Goal: Task Accomplishment & Management: Complete application form

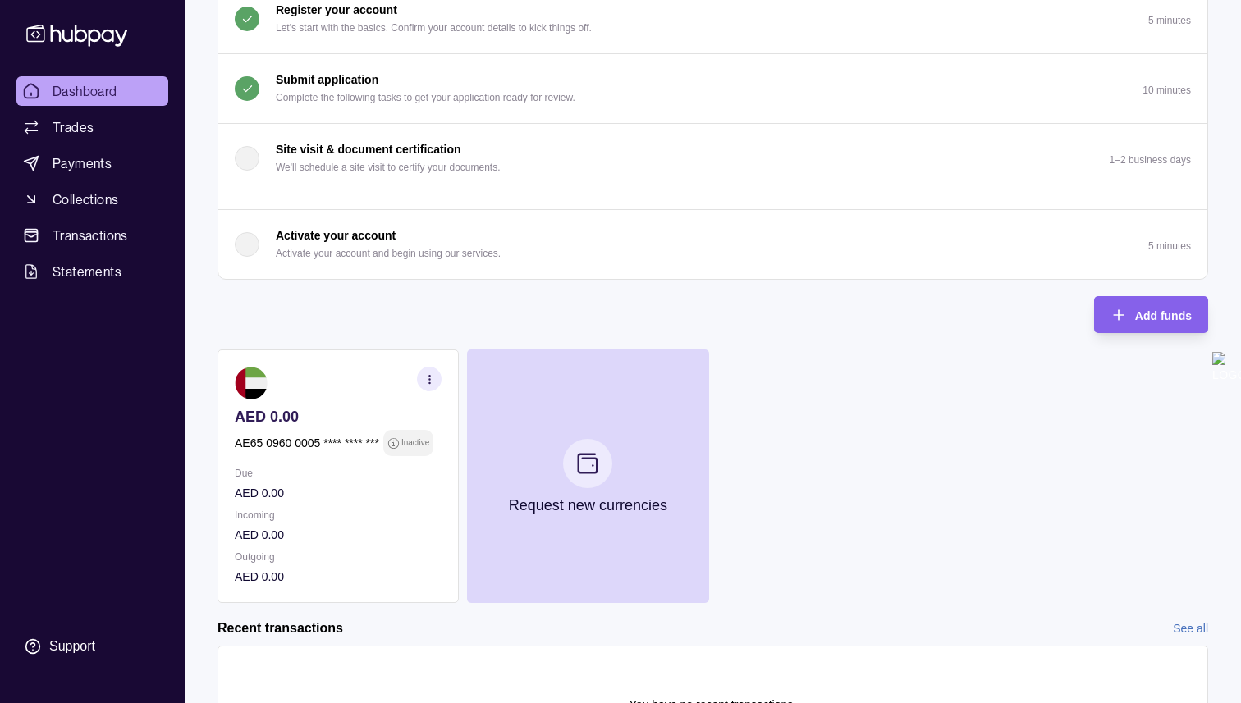
scroll to position [293, 0]
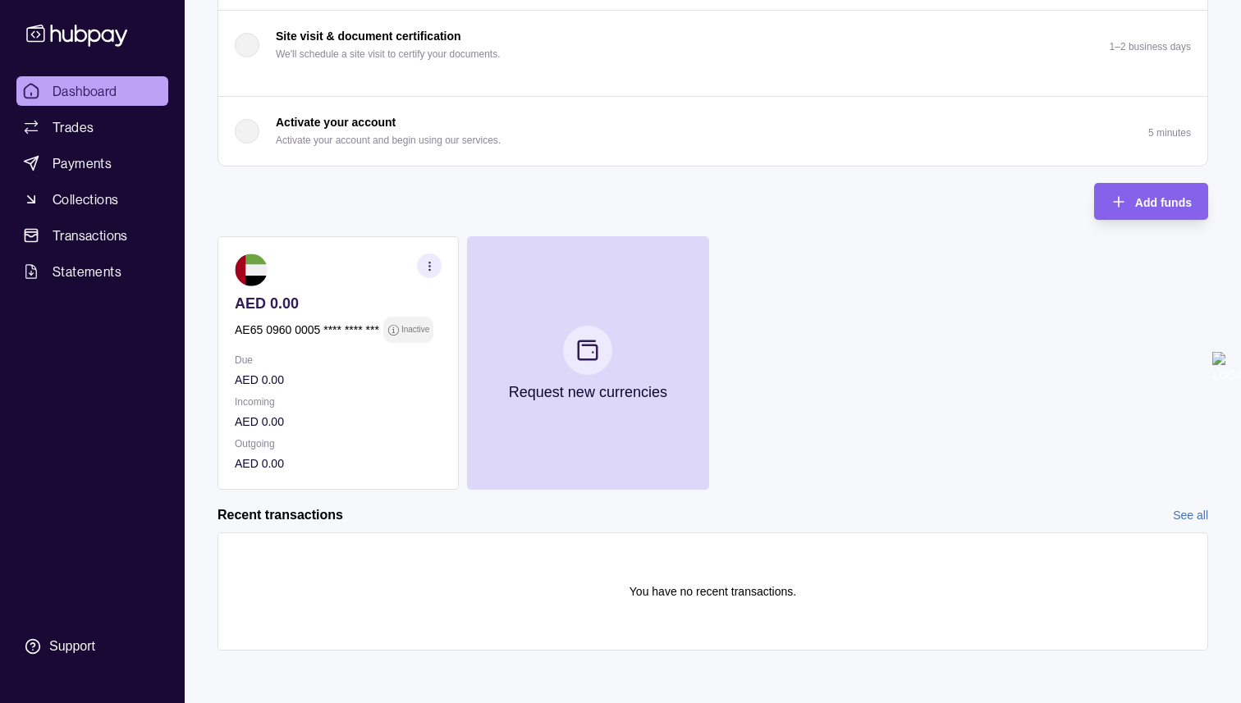
click at [256, 121] on div "Activate your account Activate your account and begin using our services." at bounding box center [368, 131] width 266 height 36
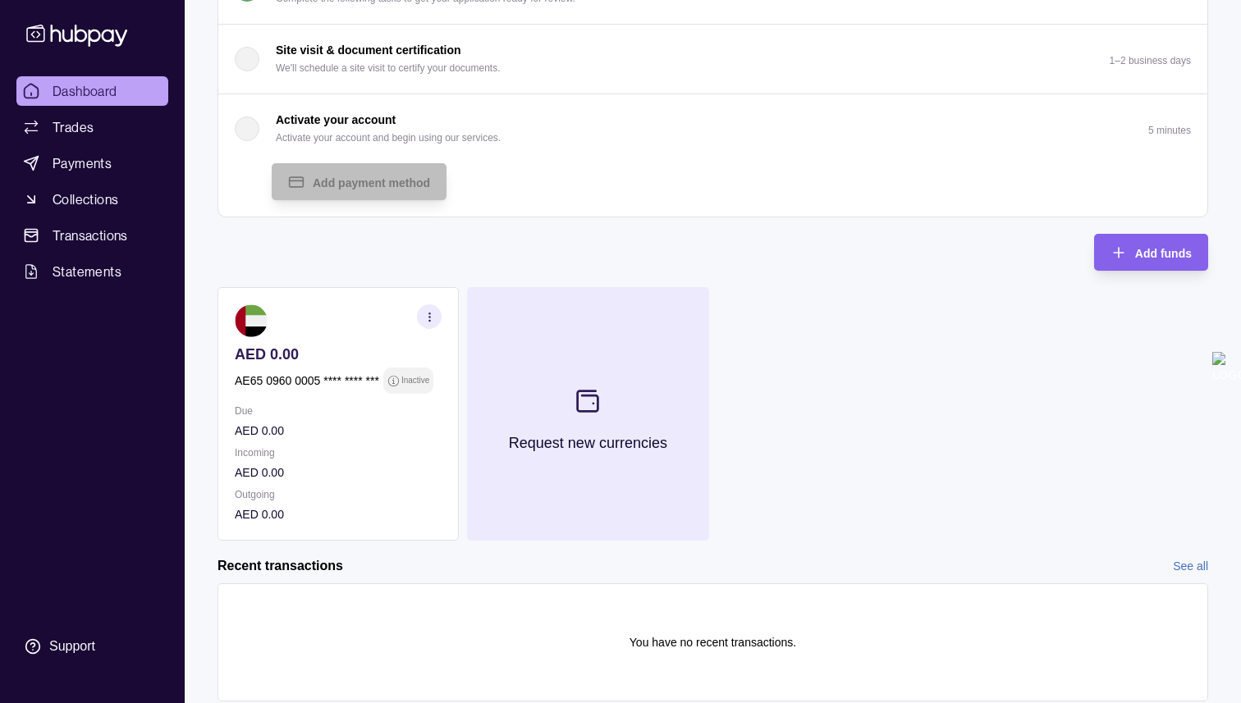
scroll to position [0, 0]
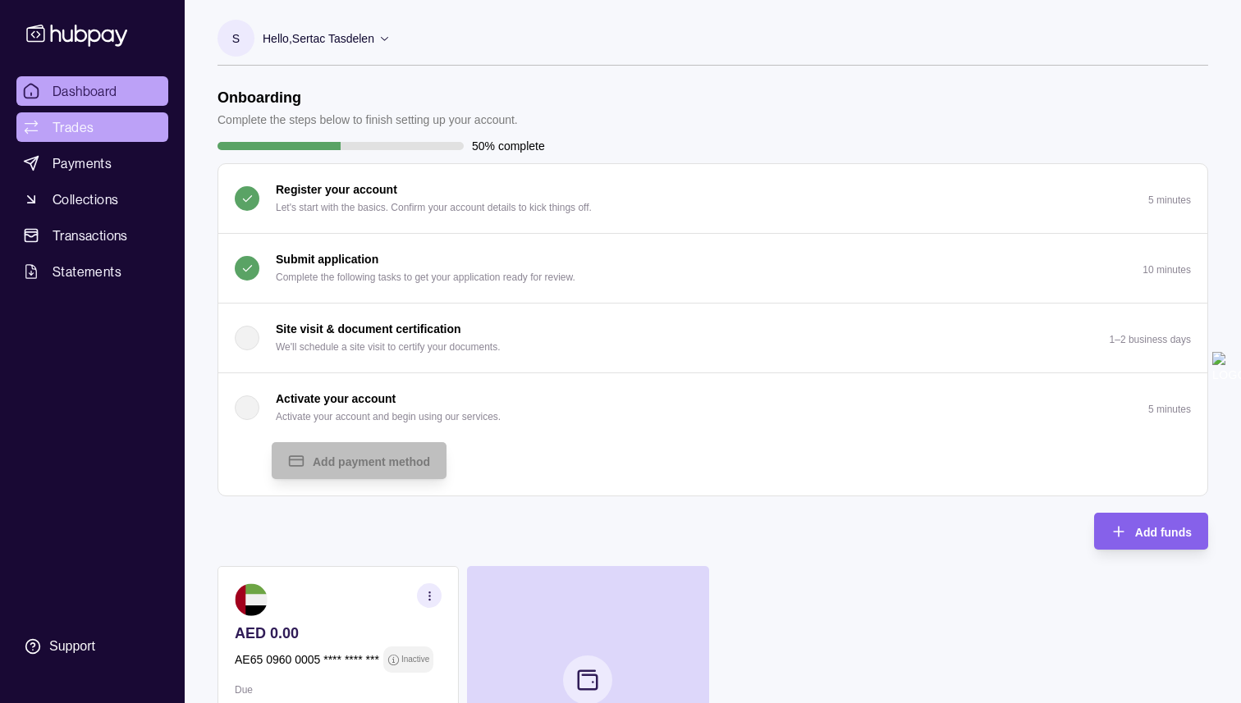
click at [121, 117] on link "Trades" at bounding box center [92, 127] width 152 height 30
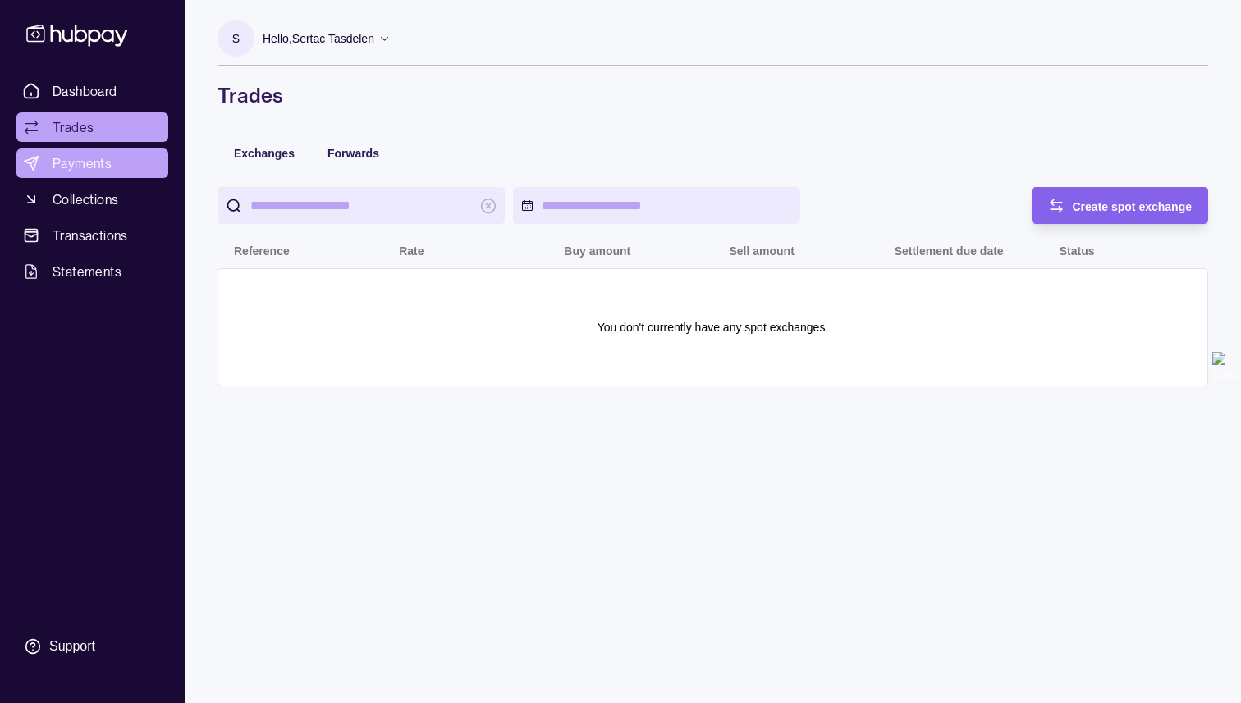
click at [107, 162] on span "Payments" at bounding box center [82, 163] width 59 height 20
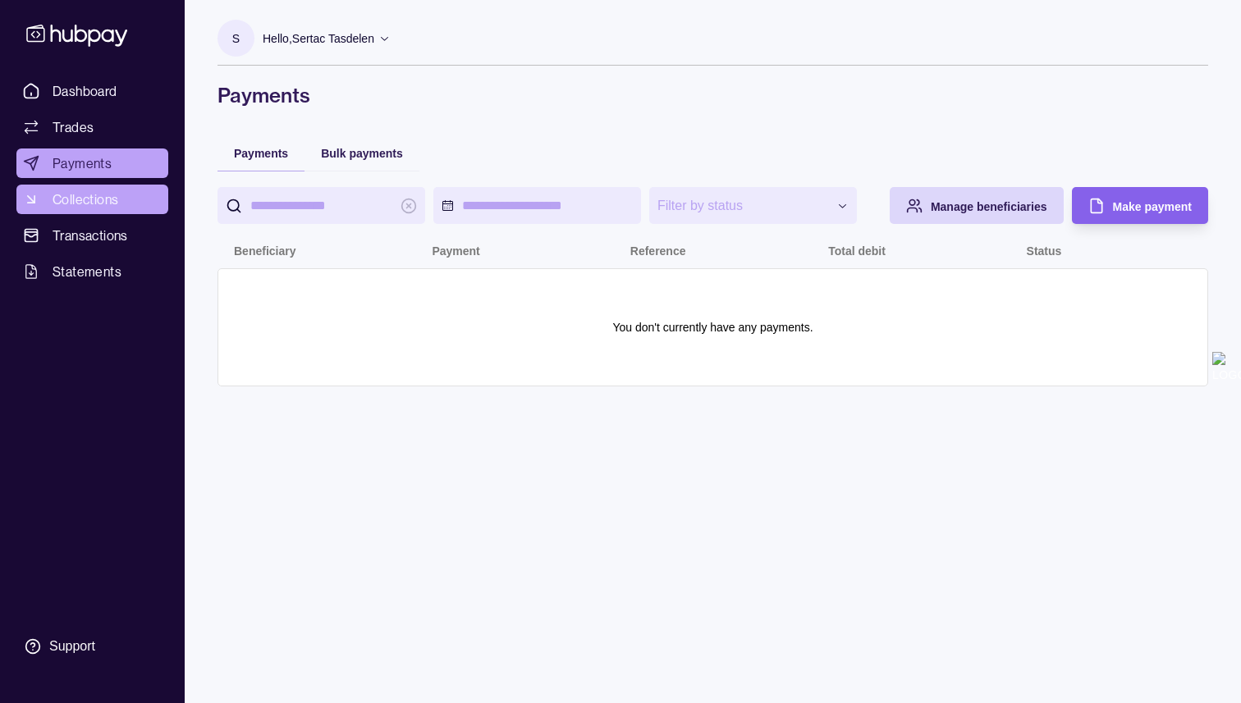
click at [105, 191] on span "Collections" at bounding box center [86, 200] width 66 height 20
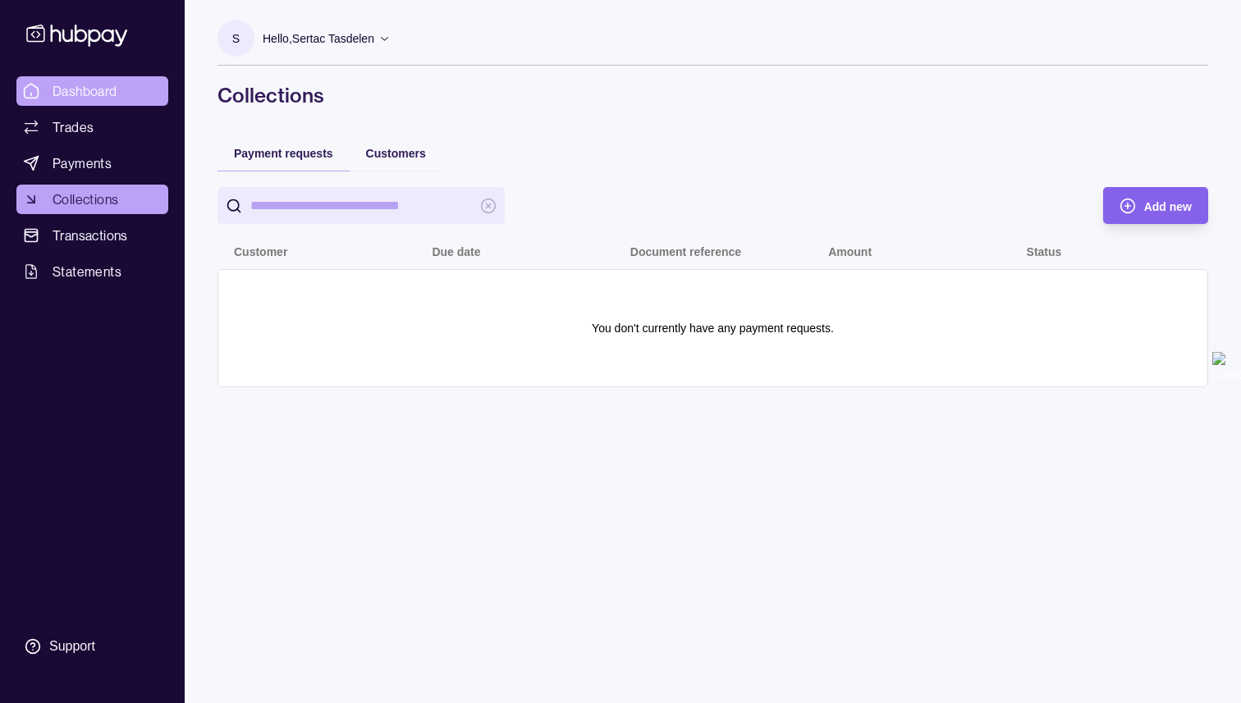
click at [103, 98] on span "Dashboard" at bounding box center [85, 91] width 65 height 20
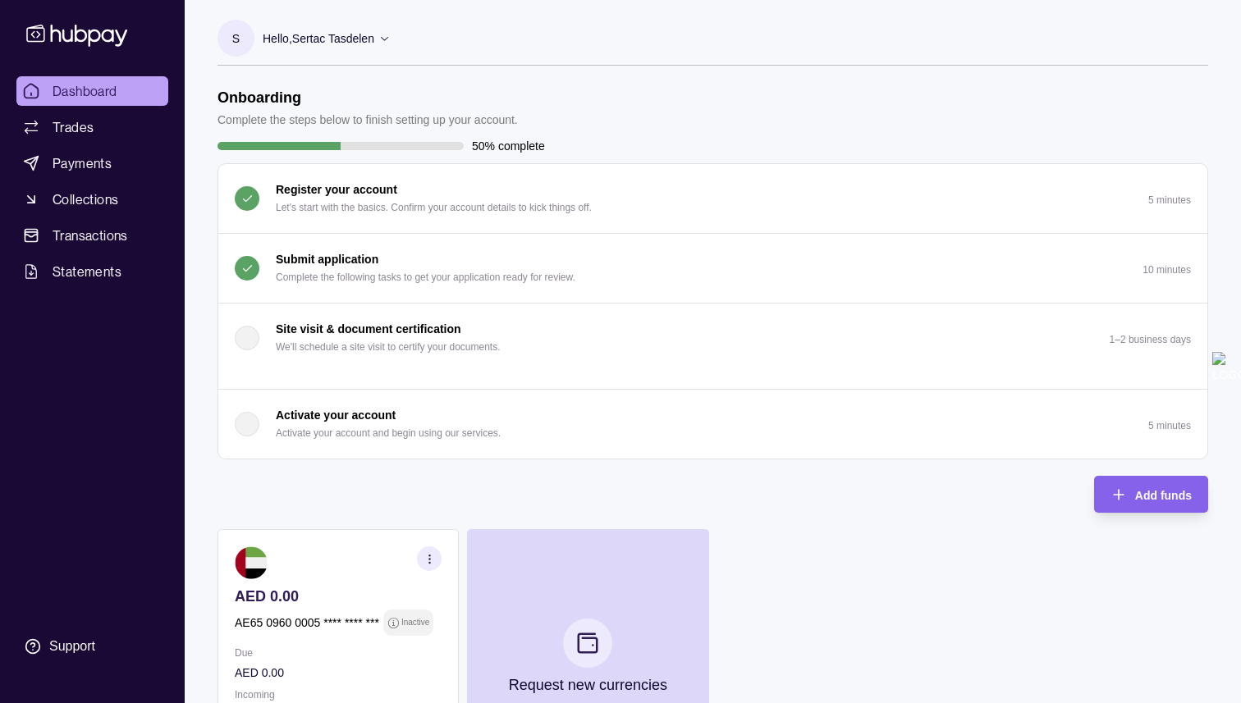
click at [284, 258] on p "Submit application" at bounding box center [327, 259] width 103 height 18
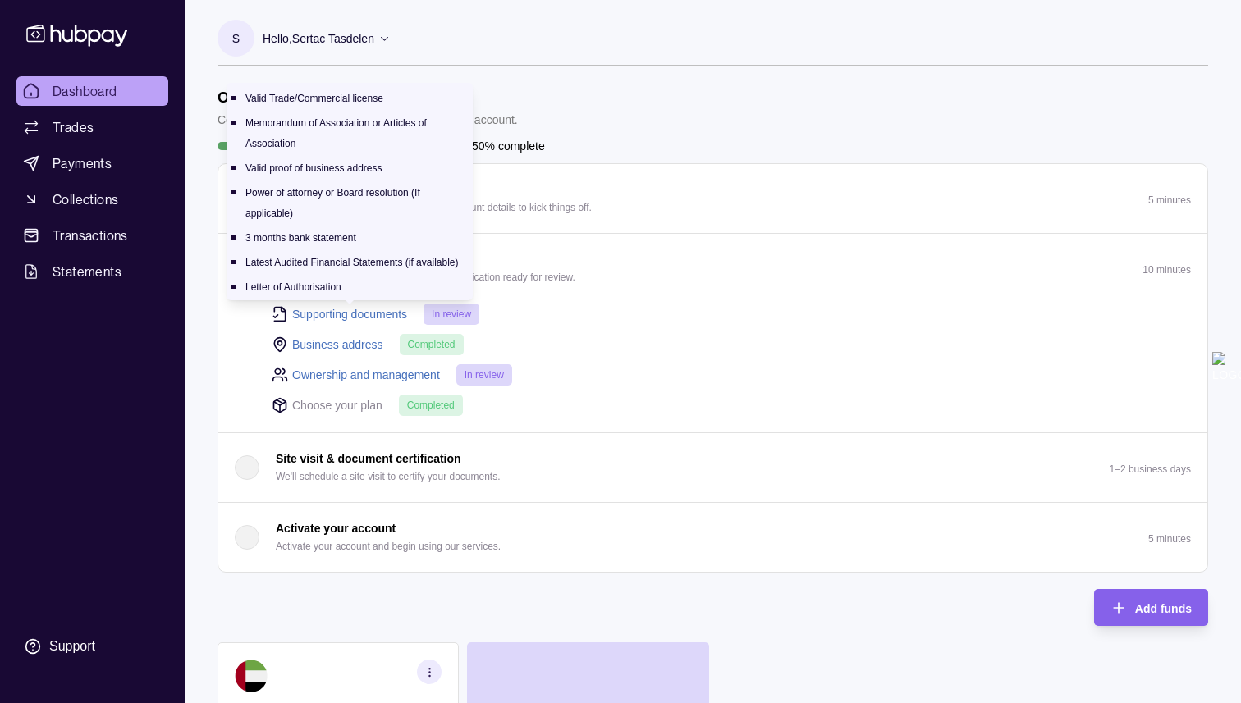
click at [323, 306] on link "Supporting documents" at bounding box center [349, 314] width 115 height 18
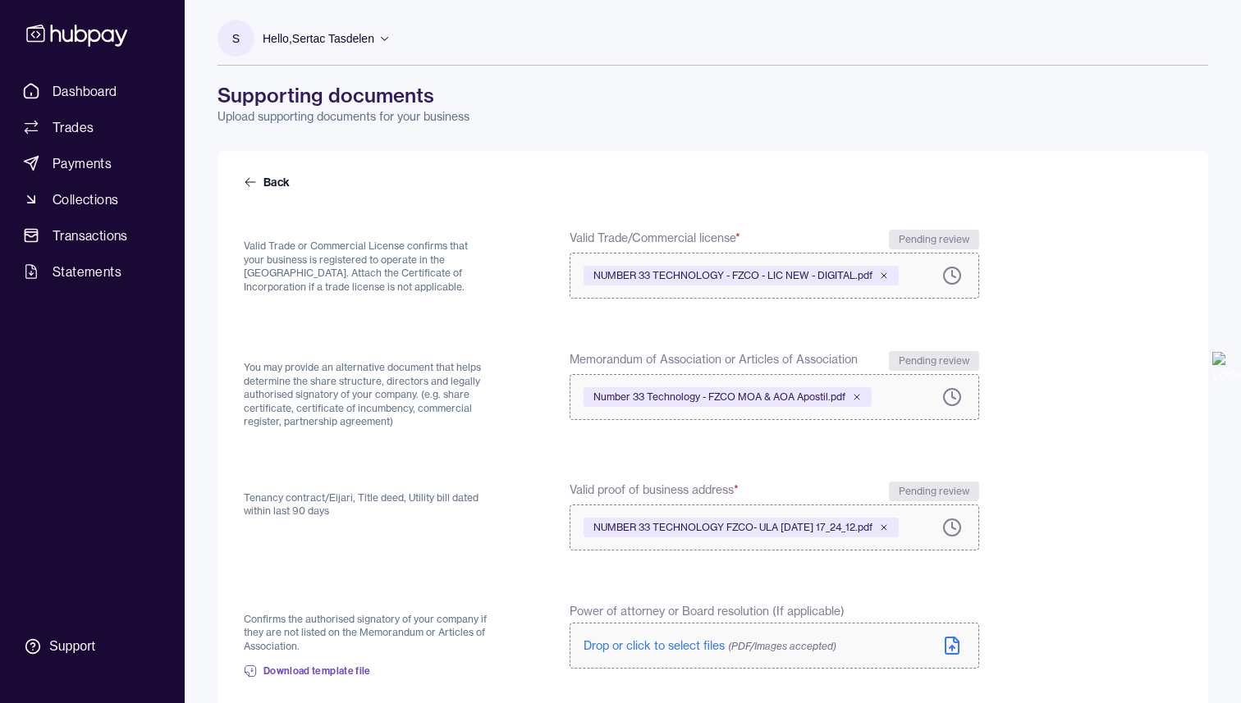
click at [97, 30] on icon at bounding box center [76, 36] width 101 height 22
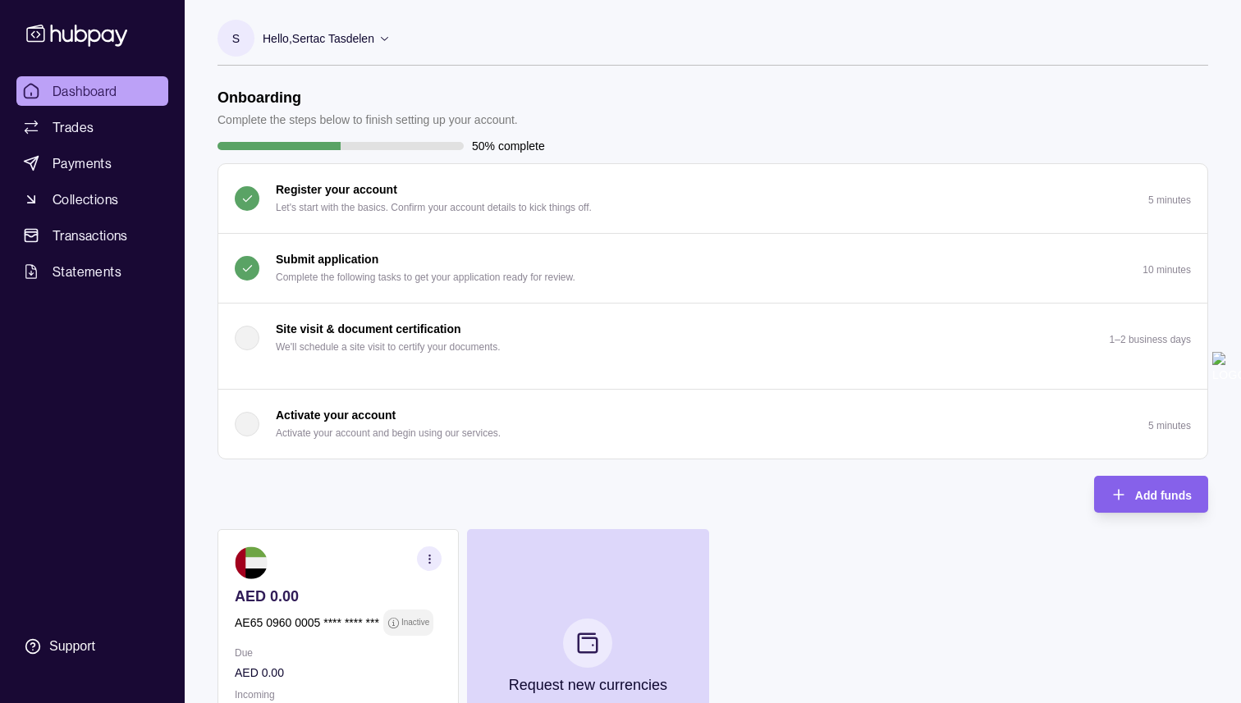
click at [377, 249] on button "Submit application Complete the following tasks to get your application ready f…" at bounding box center [712, 268] width 989 height 69
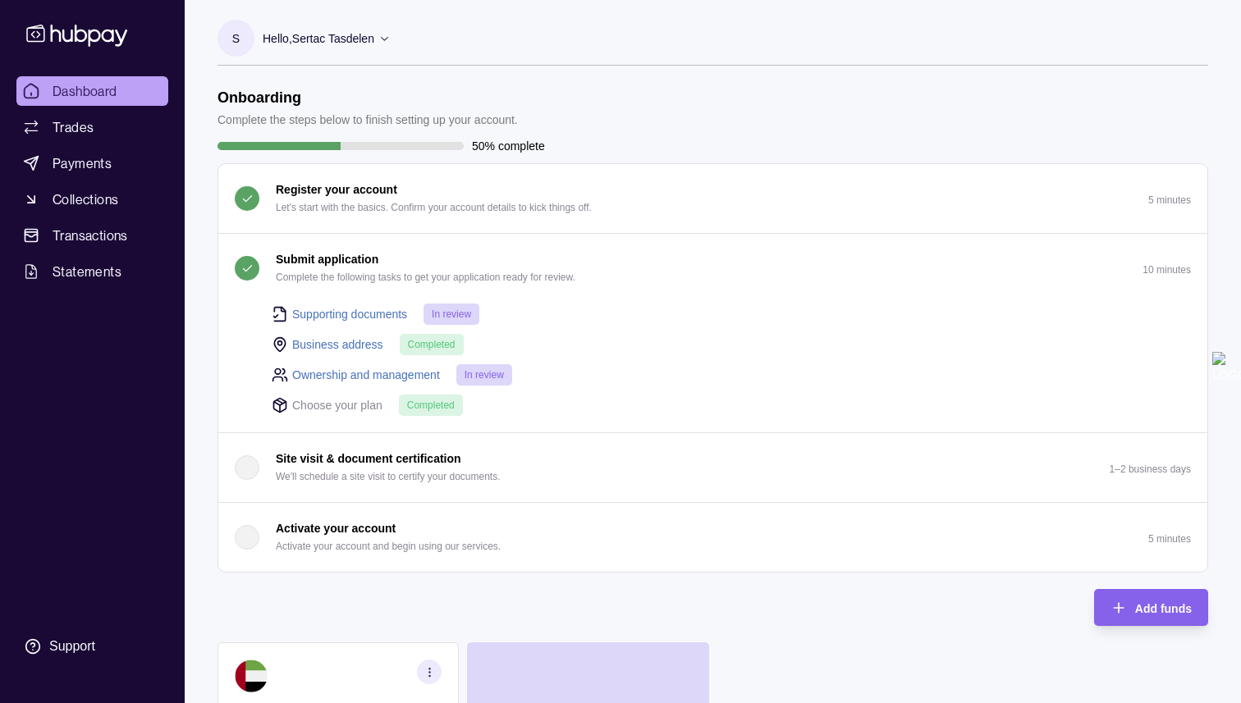
click at [439, 316] on span "In review" at bounding box center [451, 314] width 39 height 11
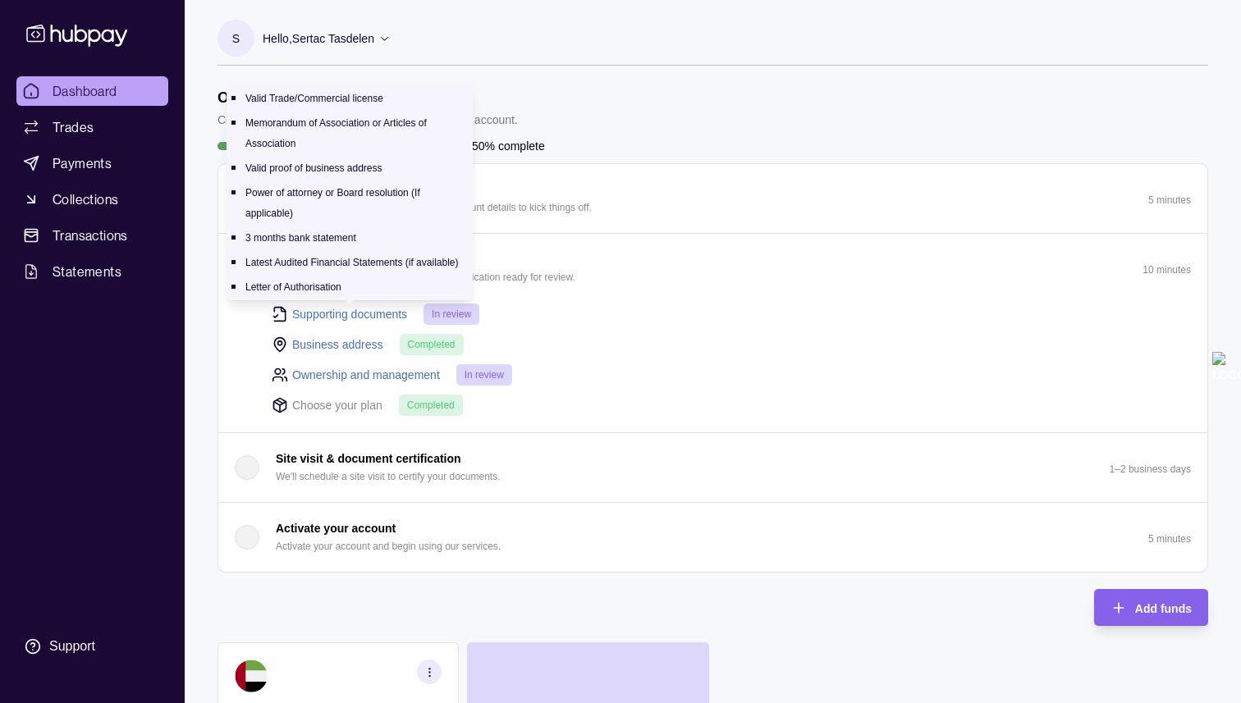
click at [354, 317] on link "Supporting documents" at bounding box center [349, 314] width 115 height 18
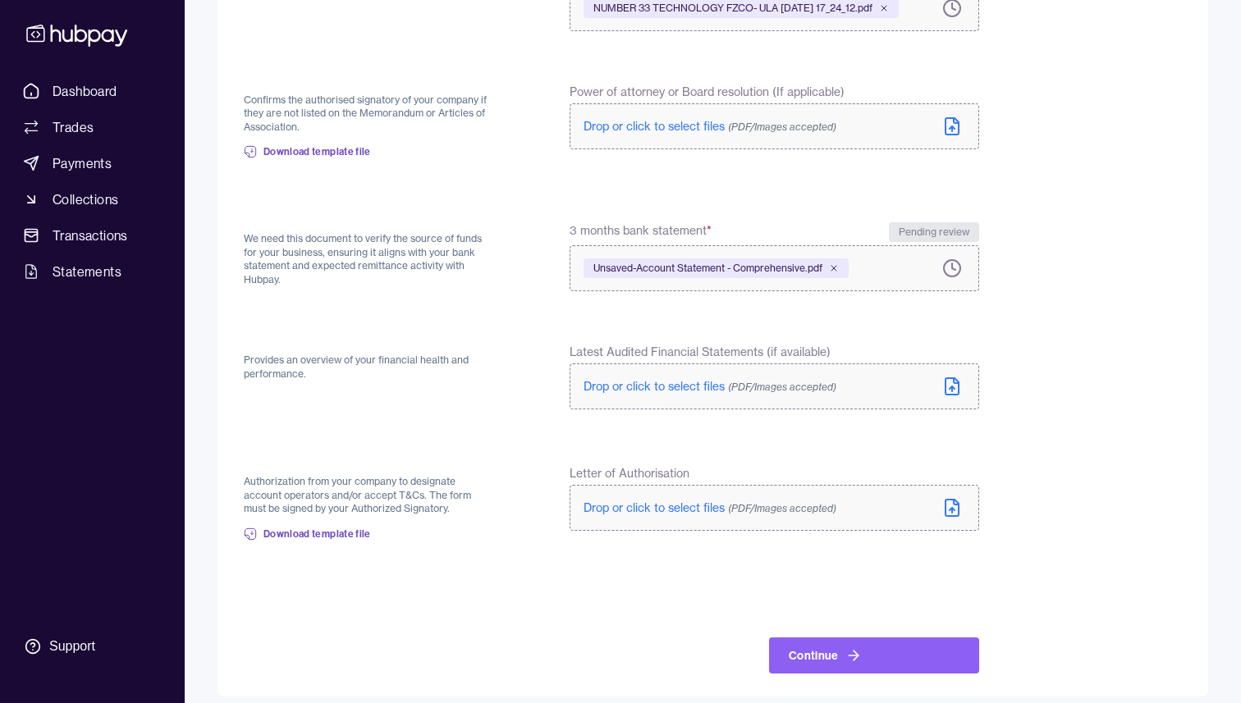
scroll to position [532, 0]
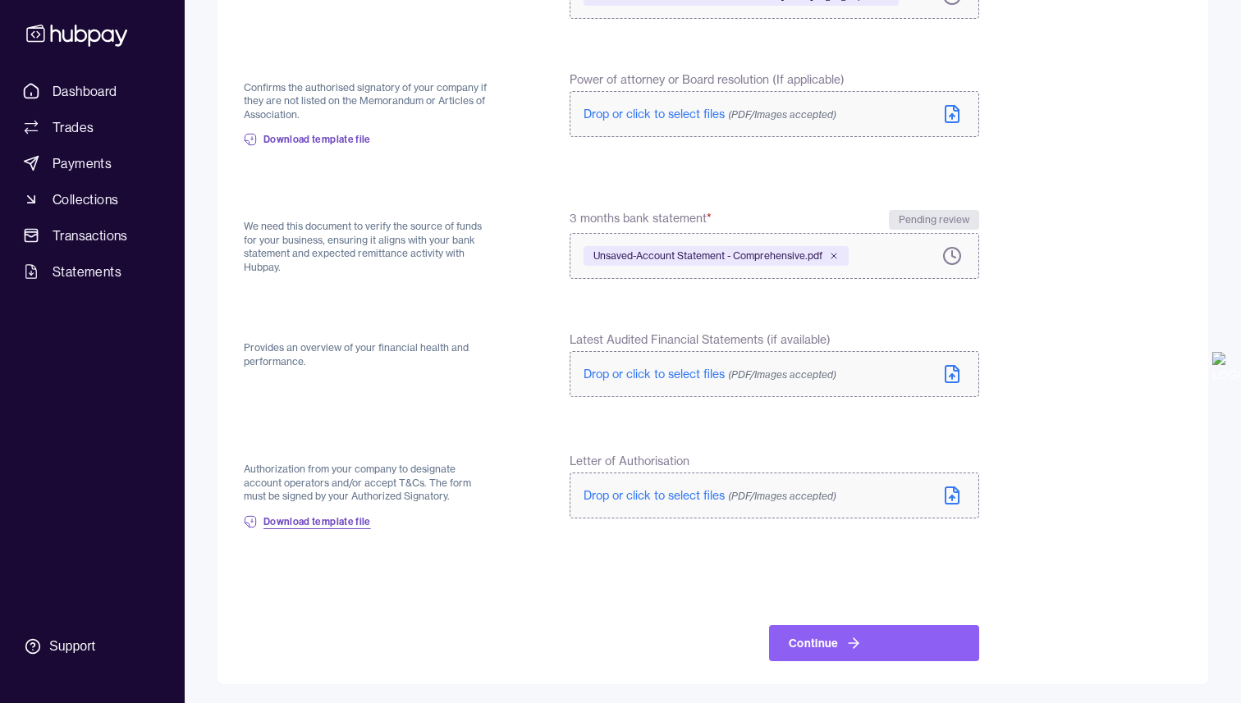
click at [356, 518] on span "Download template file" at bounding box center [317, 521] width 108 height 13
